Goal: Information Seeking & Learning: Learn about a topic

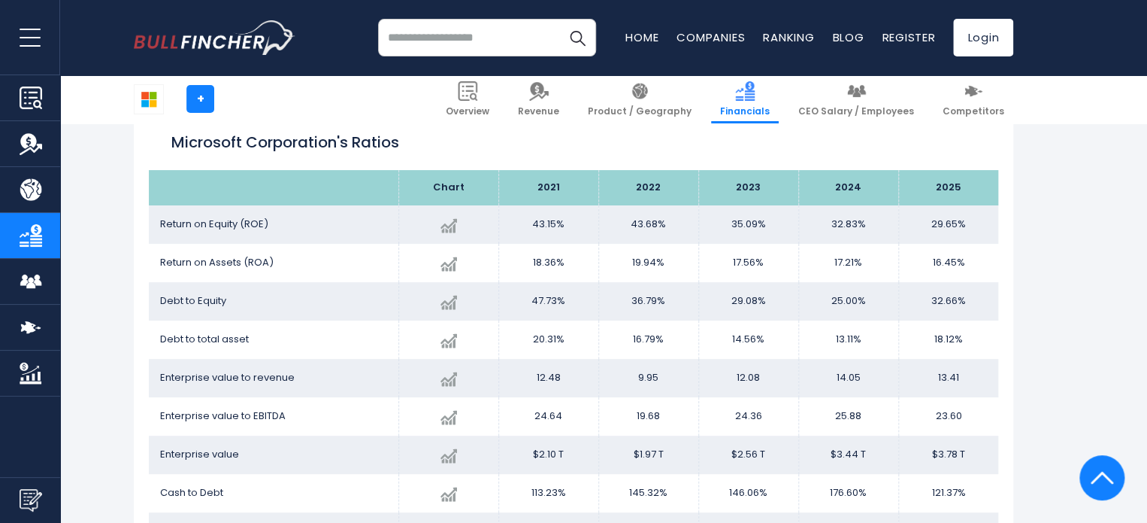
scroll to position [2970, 0]
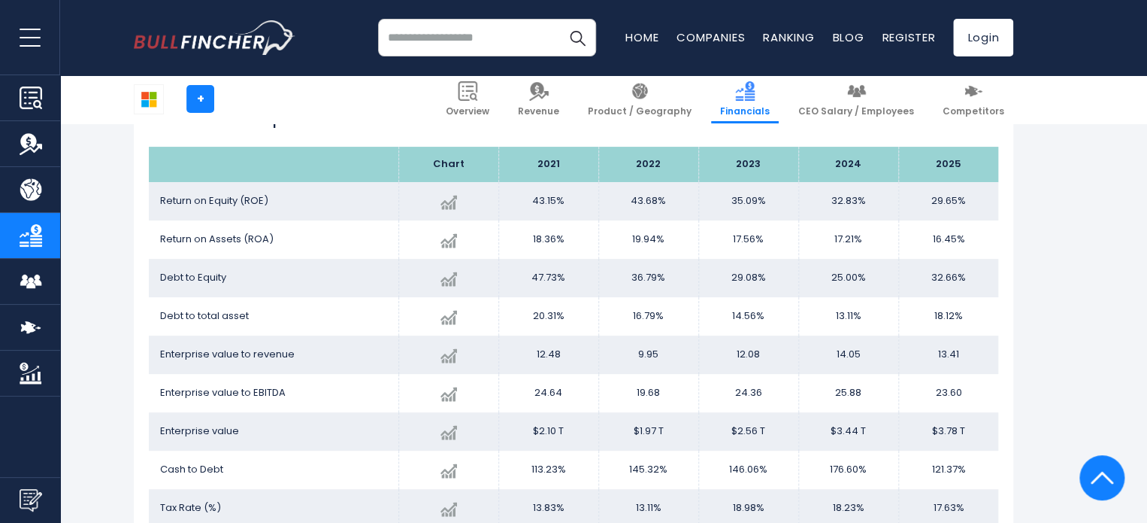
drag, startPoint x: 832, startPoint y: 244, endPoint x: 874, endPoint y: 236, distance: 42.0
click at [874, 236] on td "17.21%" at bounding box center [848, 239] width 100 height 38
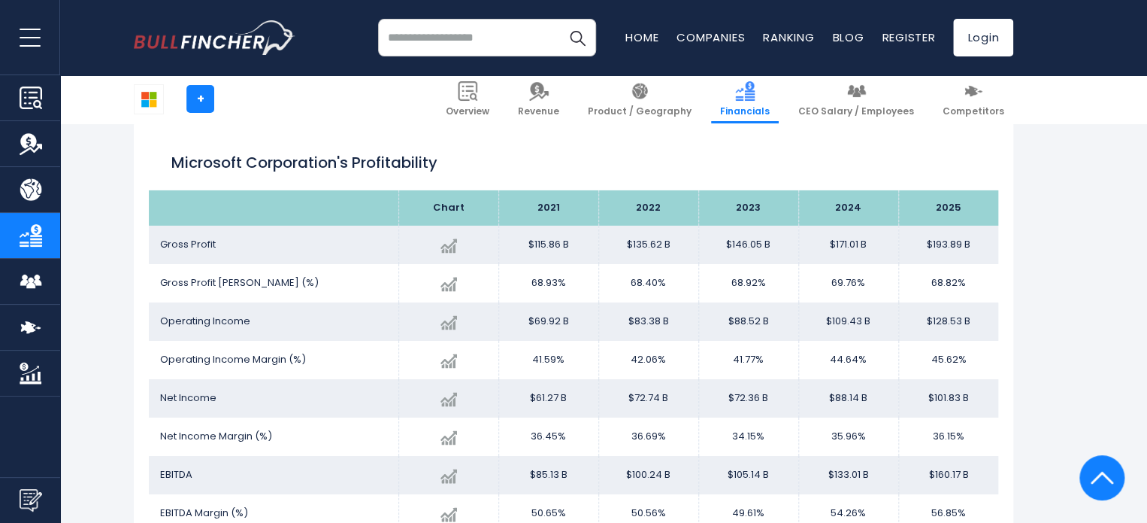
scroll to position [2478, 0]
drag, startPoint x: 835, startPoint y: 288, endPoint x: 863, endPoint y: 286, distance: 28.7
click at [863, 286] on td "69.76%" at bounding box center [848, 283] width 100 height 38
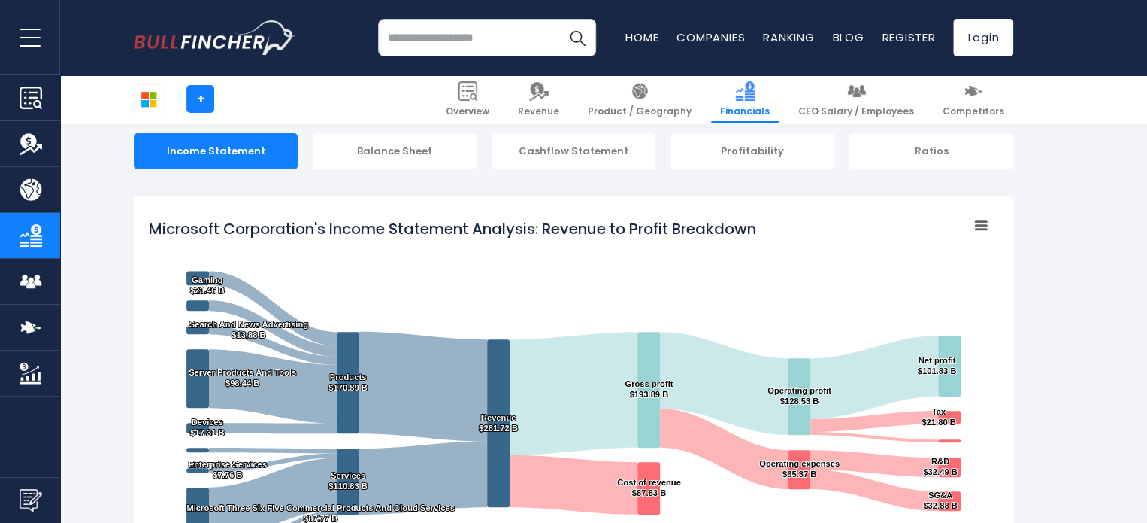
scroll to position [0, 0]
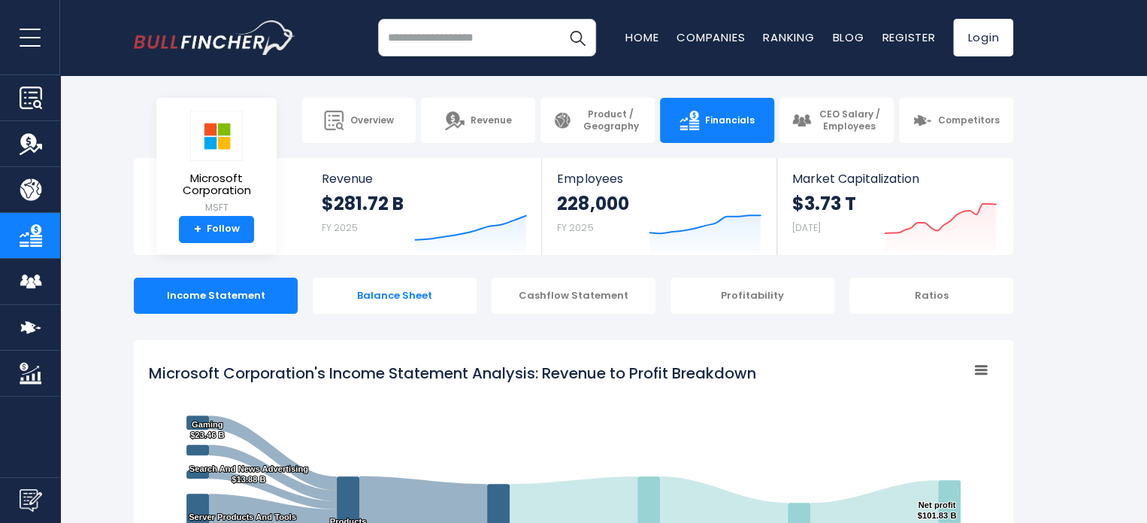
click at [399, 298] on div "Balance Sheet" at bounding box center [395, 295] width 164 height 36
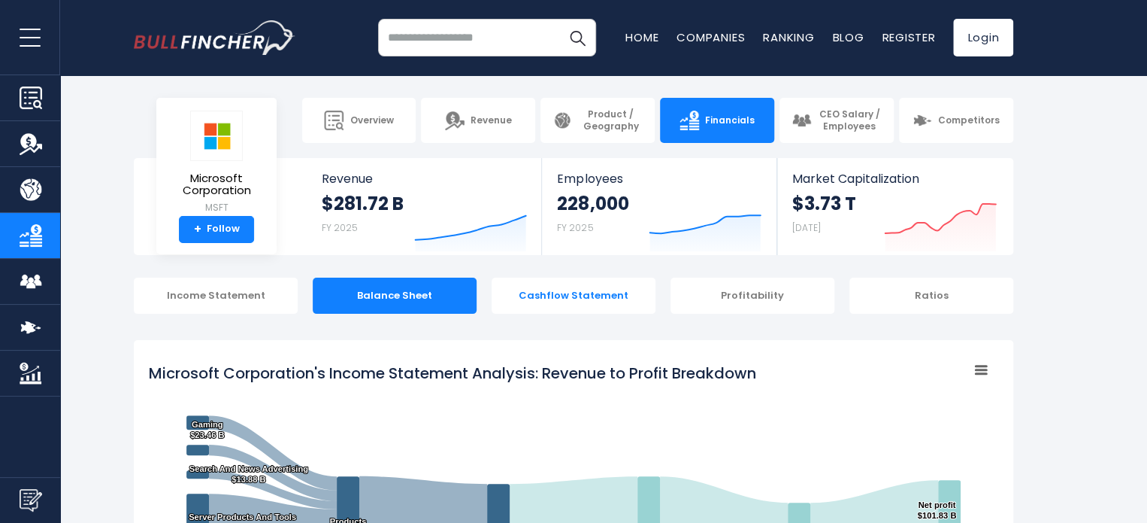
click at [620, 300] on div "Cashflow Statement" at bounding box center [574, 295] width 164 height 36
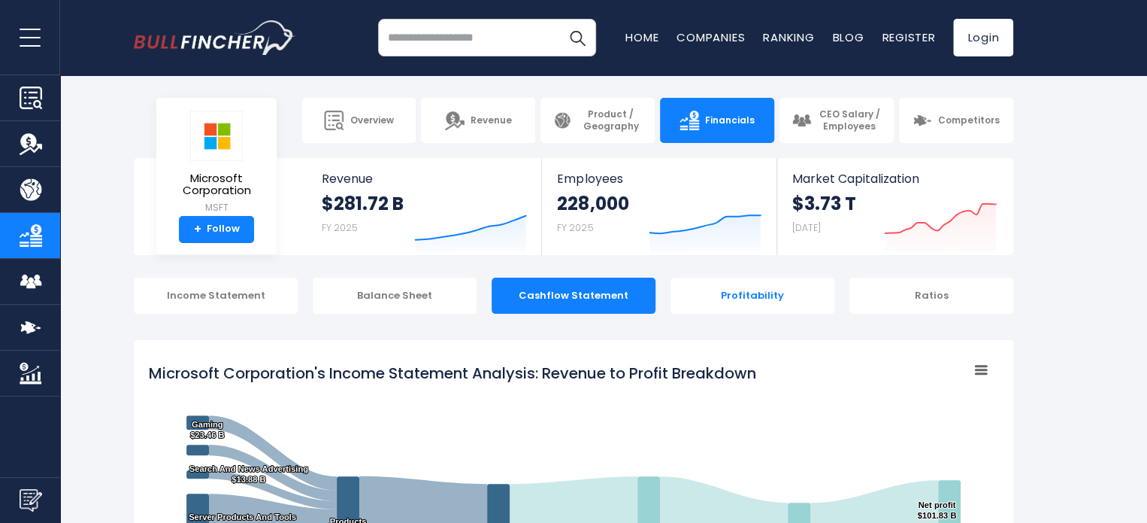
click at [767, 311] on div "Profitability" at bounding box center [753, 295] width 164 height 36
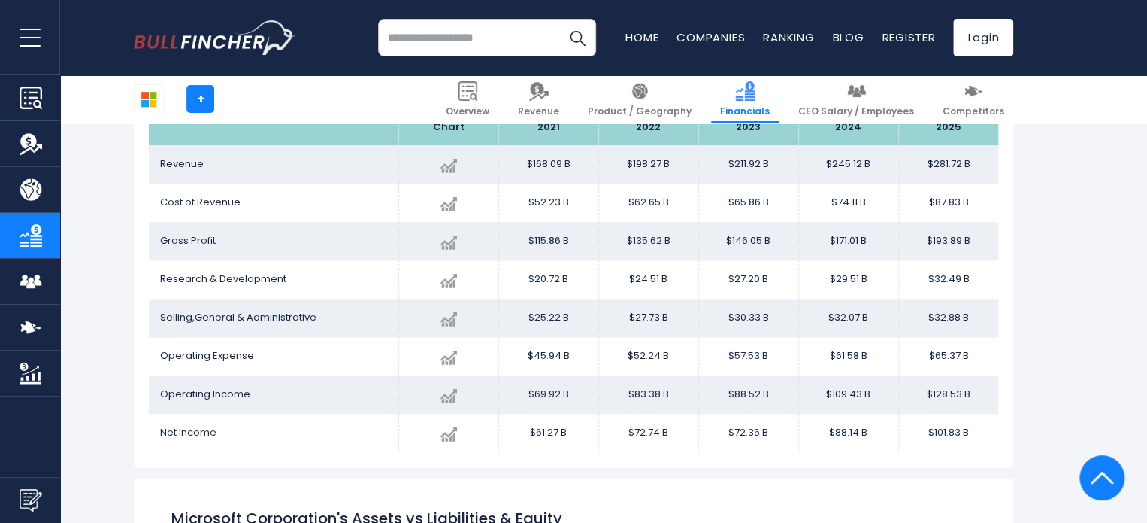
scroll to position [901, 0]
drag, startPoint x: 819, startPoint y: 314, endPoint x: 883, endPoint y: 320, distance: 63.4
click at [883, 320] on td "$32.07 B" at bounding box center [848, 318] width 100 height 38
